Goal: Task Accomplishment & Management: Manage account settings

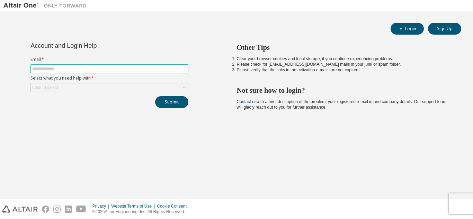
click at [78, 69] on input "text" at bounding box center [109, 69] width 154 height 6
type input "**********"
click at [82, 87] on div "Click to select" at bounding box center [109, 87] width 157 height 8
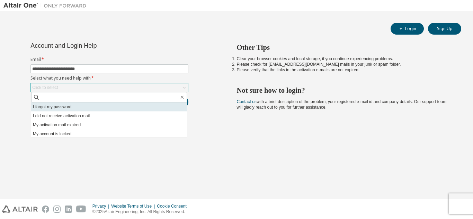
click at [69, 107] on li "I forgot my password" at bounding box center [109, 106] width 156 height 9
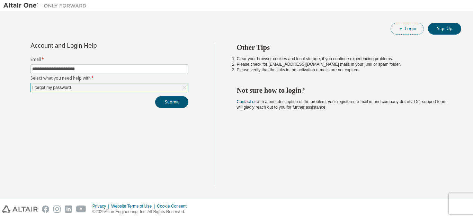
click at [401, 27] on icon "button" at bounding box center [401, 29] width 4 height 4
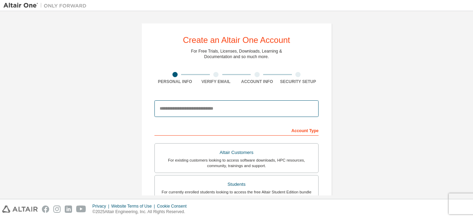
click at [175, 108] on input "email" at bounding box center [236, 108] width 164 height 17
type input "**********"
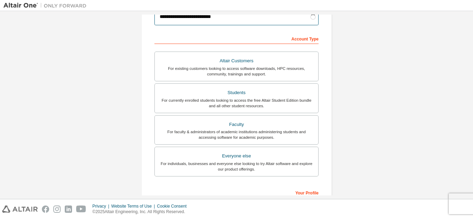
scroll to position [92, 0]
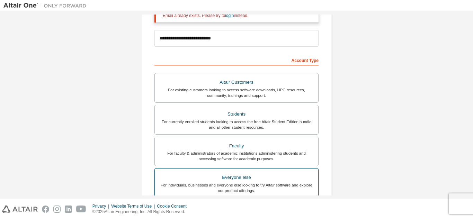
click at [201, 177] on div "Everyone else" at bounding box center [236, 178] width 155 height 10
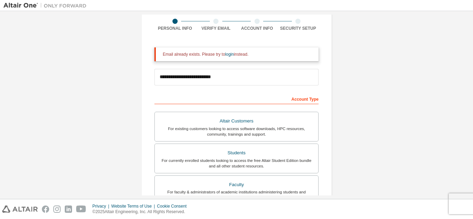
scroll to position [0, 0]
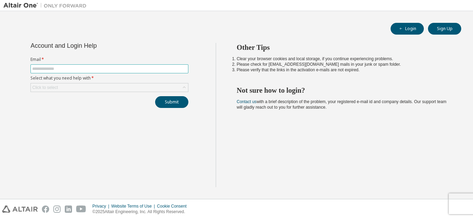
click at [129, 69] on input "text" at bounding box center [109, 69] width 154 height 6
type input "**********"
click at [86, 90] on div "Click to select" at bounding box center [109, 87] width 157 height 8
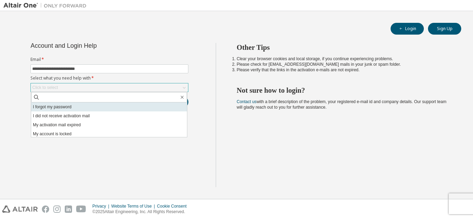
click at [68, 106] on li "I forgot my password" at bounding box center [109, 106] width 156 height 9
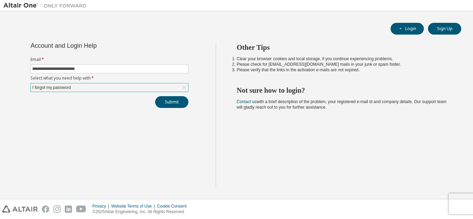
click at [84, 86] on div "I forgot my password" at bounding box center [109, 87] width 157 height 8
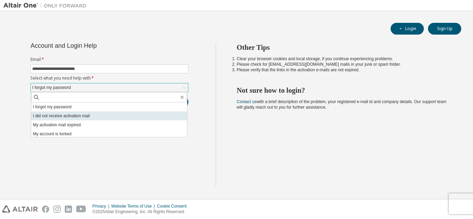
click at [82, 113] on li "I did not receive activation mail" at bounding box center [109, 115] width 156 height 9
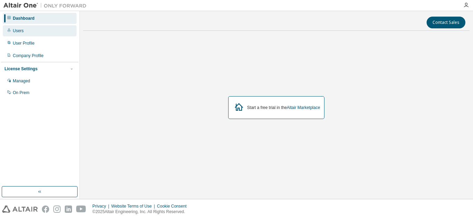
click at [24, 33] on div "Users" at bounding box center [40, 30] width 74 height 11
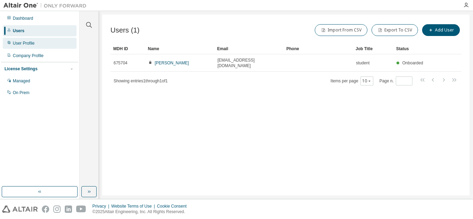
click at [43, 42] on div "User Profile" at bounding box center [40, 43] width 74 height 11
